Goal: Task Accomplishment & Management: Manage account settings

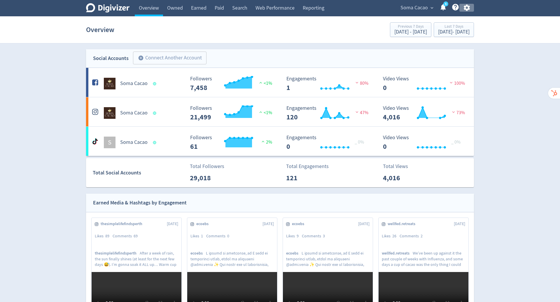
click at [466, 9] on icon "button" at bounding box center [466, 8] width 6 height 6
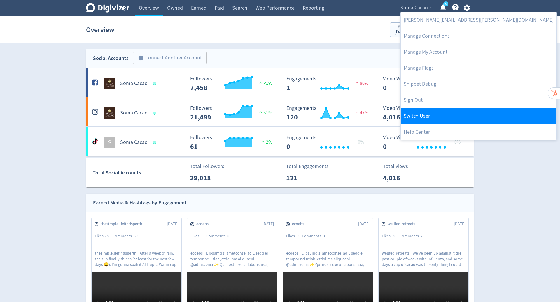
click at [434, 111] on link "Switch User" at bounding box center [478, 116] width 156 height 16
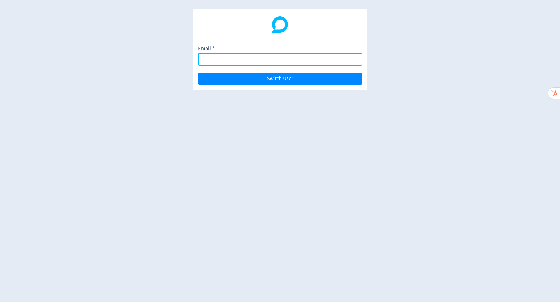
click at [265, 62] on input "Email *" at bounding box center [280, 59] width 164 height 13
paste input "[EMAIL_ADDRESS][DOMAIN_NAME]"
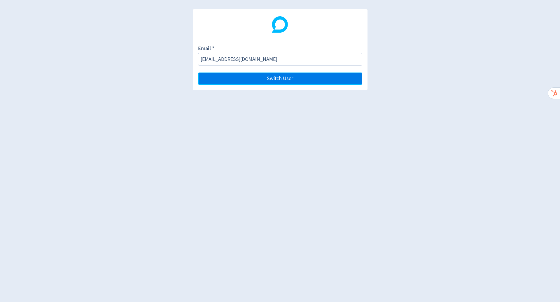
click at [304, 79] on button "Switch User" at bounding box center [280, 79] width 164 height 12
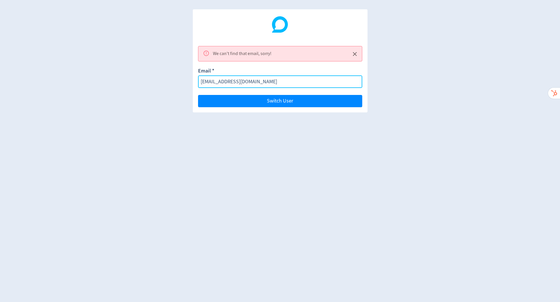
drag, startPoint x: 217, startPoint y: 80, endPoint x: 175, endPoint y: 82, distance: 41.1
click at [175, 82] on div "We can't find that email, sorry! Email * [EMAIL_ADDRESS][DOMAIN_NAME] Switch Us…" at bounding box center [280, 151] width 560 height 302
type input "[EMAIL_ADDRESS][DOMAIN_NAME]"
click at [198, 95] on button "Switch User" at bounding box center [280, 101] width 164 height 12
